Goal: Navigation & Orientation: Find specific page/section

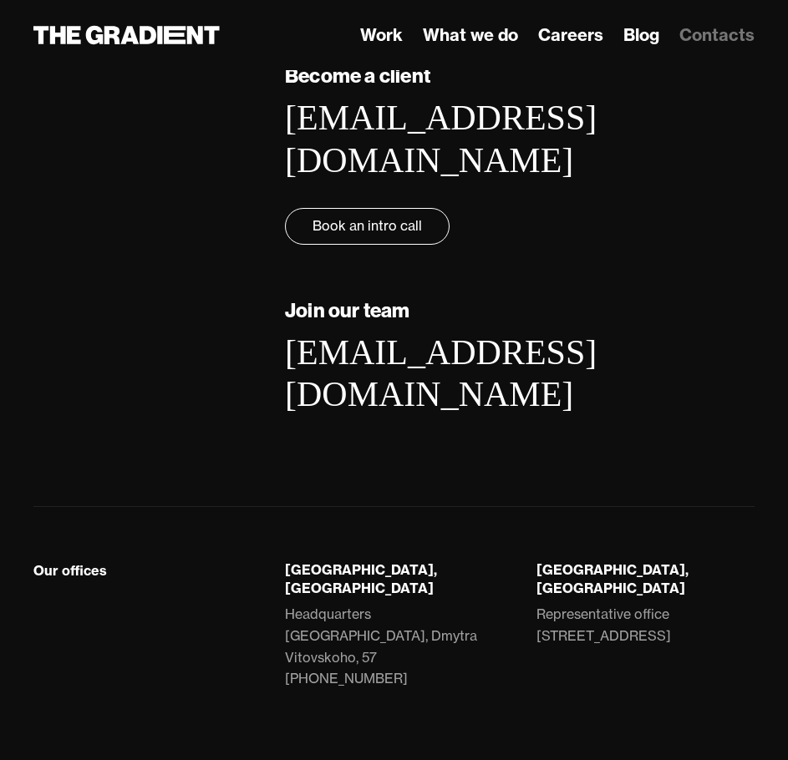
scroll to position [189, 0]
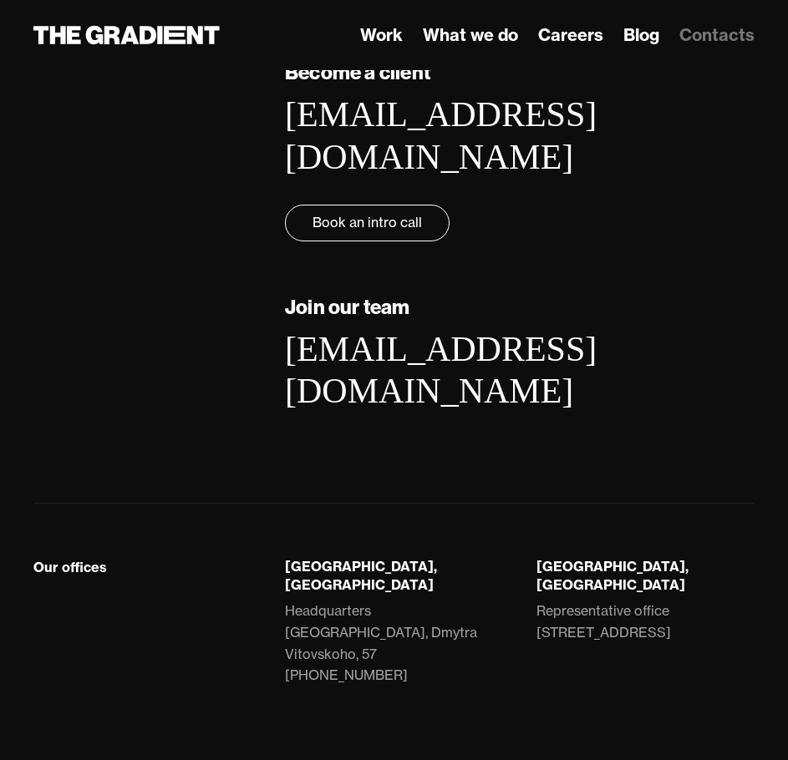
click at [483, 587] on div "Lviv, Ukraine Headquarters LEM Station, Dmytra Vitovskoho, 57 +38 066 735 42 58" at bounding box center [393, 638] width 251 height 163
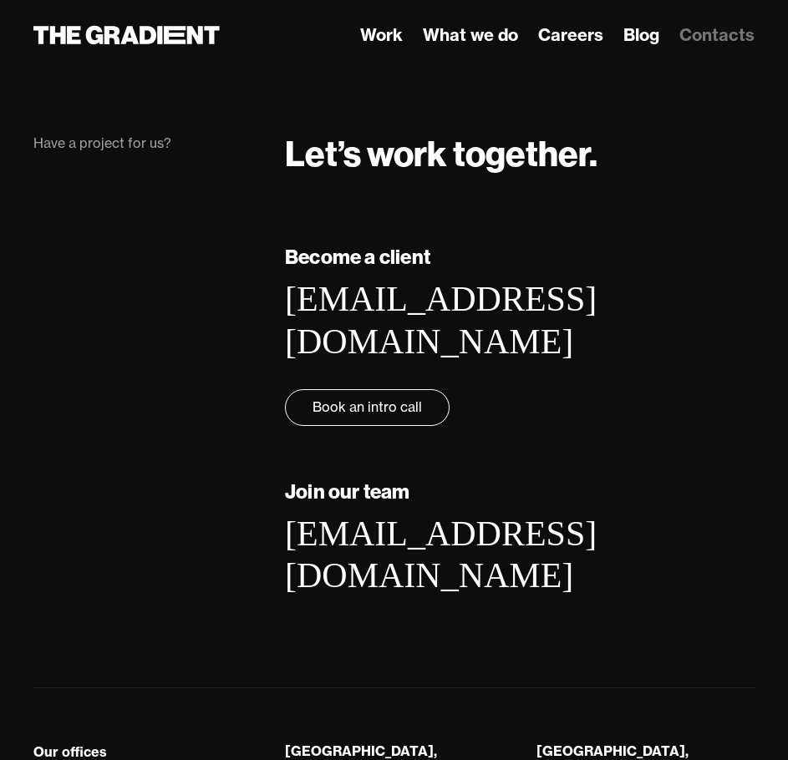
scroll to position [0, 0]
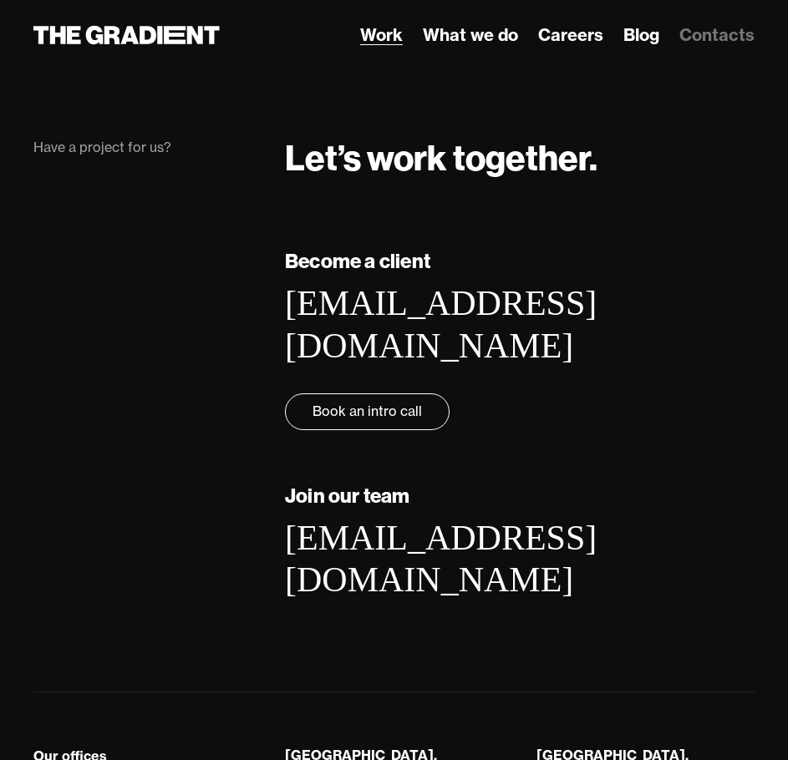
click at [384, 30] on link "Work" at bounding box center [381, 35] width 43 height 25
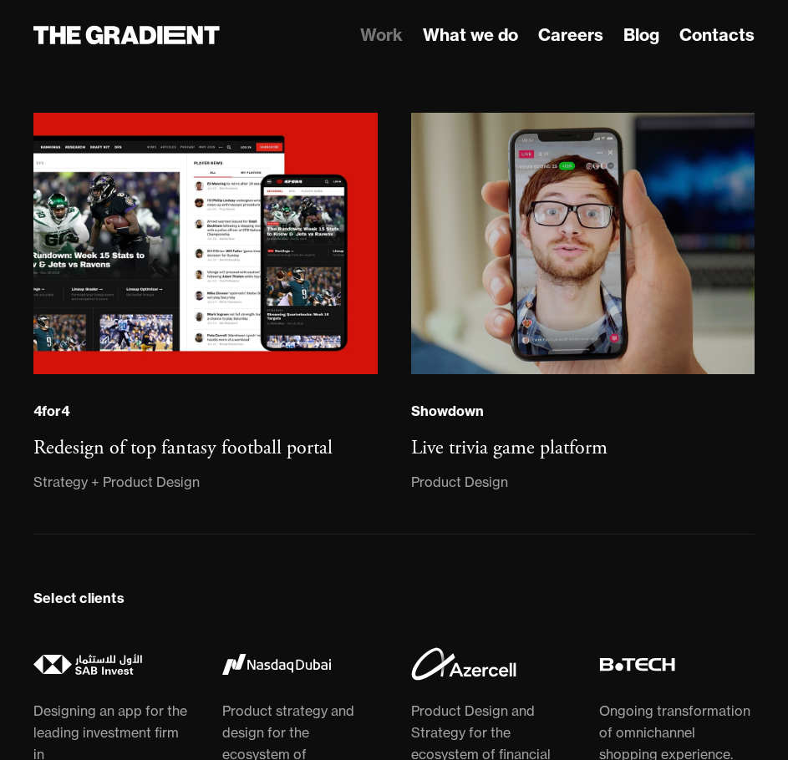
scroll to position [2757, 0]
